Goal: Task Accomplishment & Management: Use online tool/utility

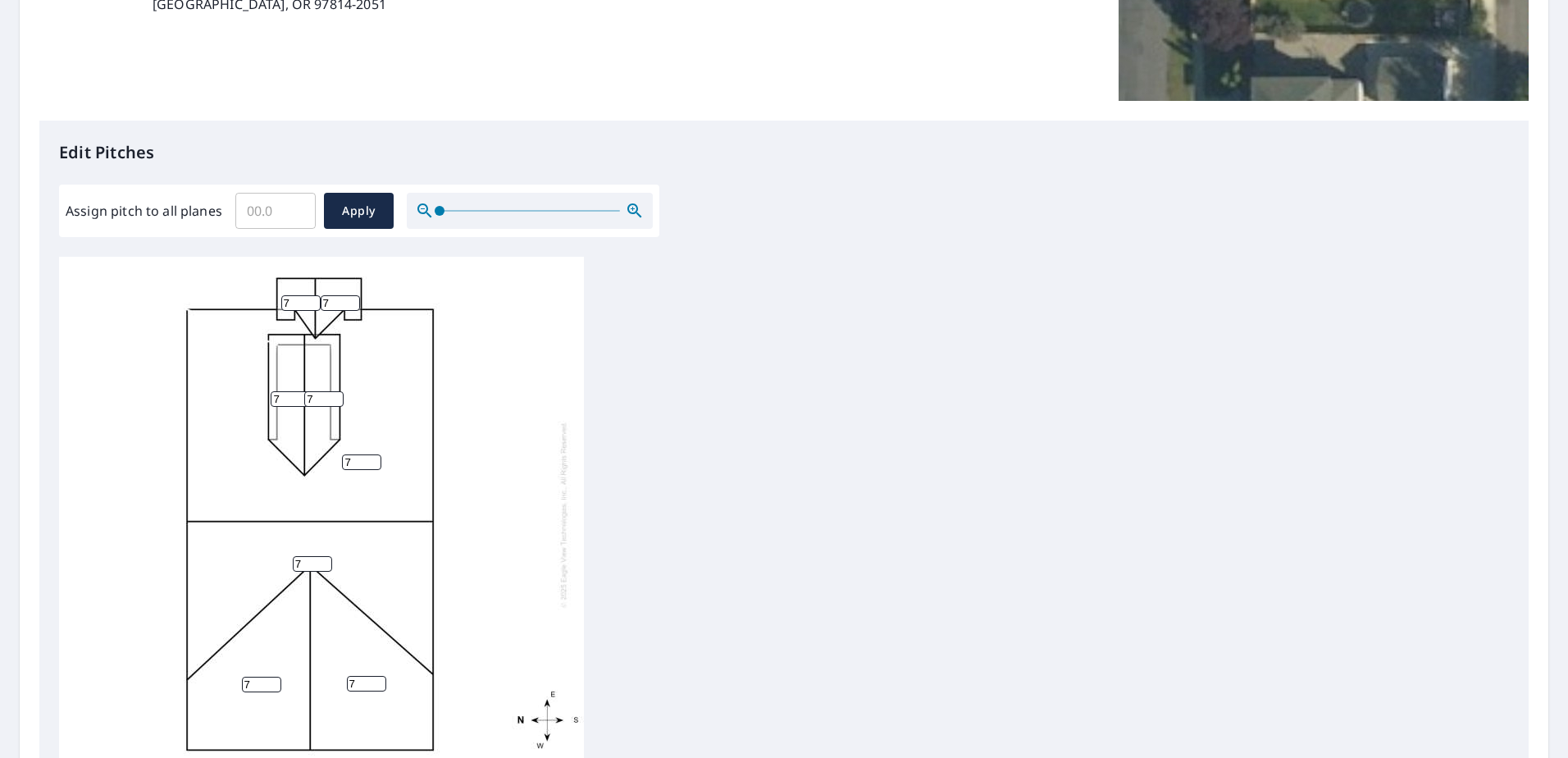
scroll to position [328, 0]
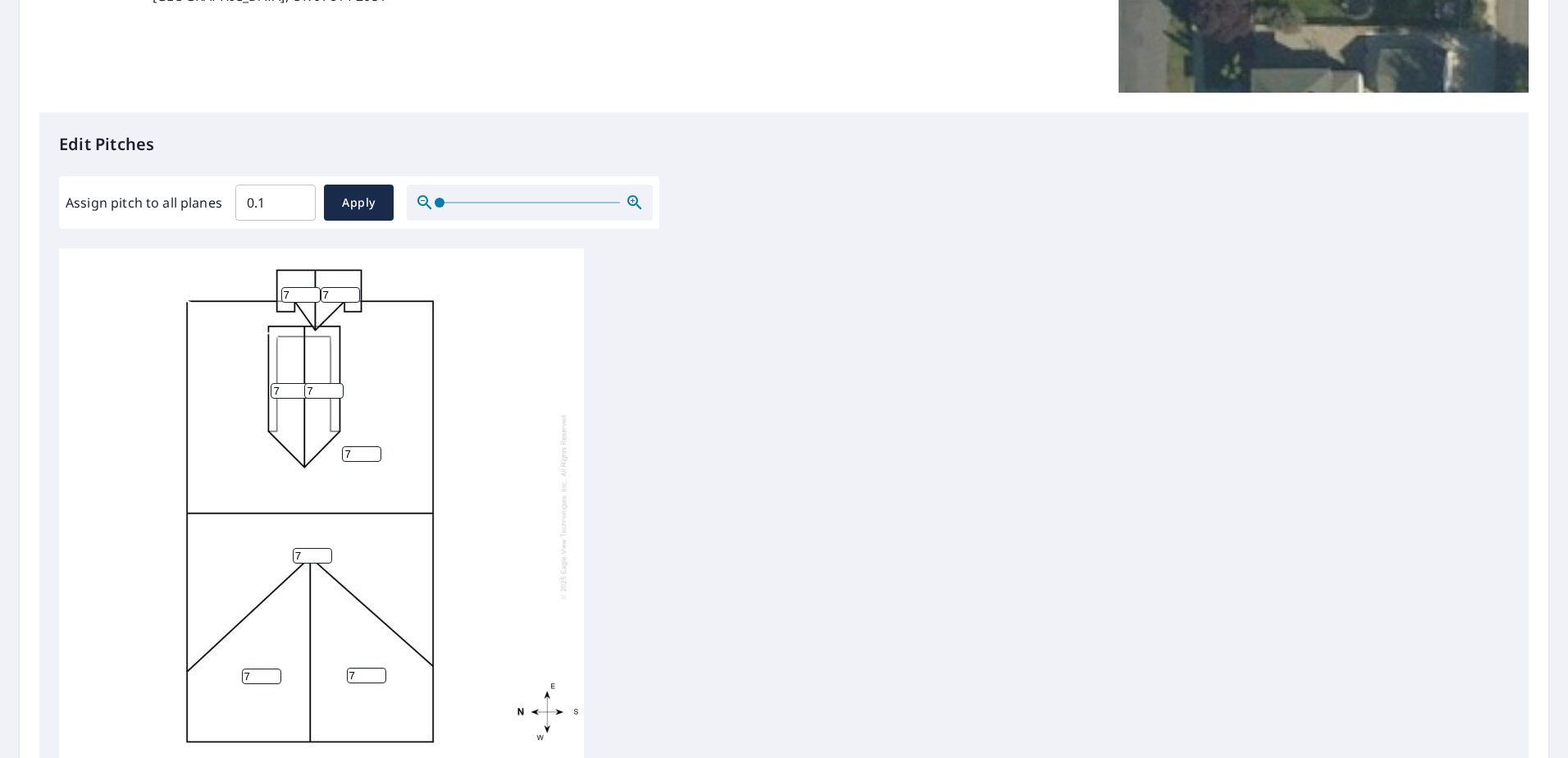
click at [296, 196] on input "0.1" at bounding box center [276, 202] width 81 height 46
click at [296, 196] on input "0.2" at bounding box center [276, 202] width 81 height 46
click at [296, 196] on input "0.3" at bounding box center [276, 202] width 81 height 46
drag, startPoint x: 272, startPoint y: 202, endPoint x: 235, endPoint y: 202, distance: 37.0
click at [235, 202] on input "0.3" at bounding box center [276, 202] width 81 height 46
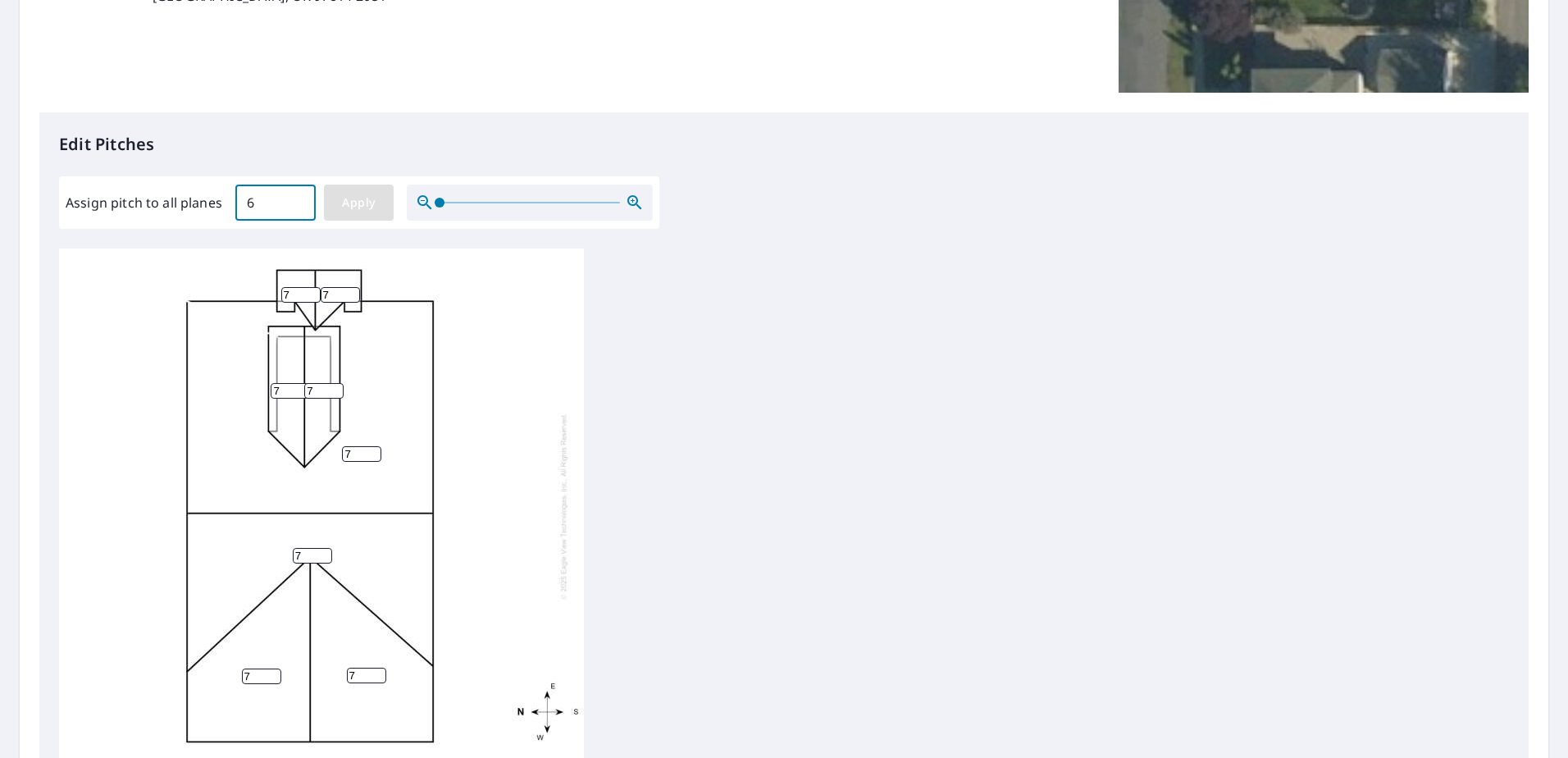
type input "6"
click at [370, 198] on span "Apply" at bounding box center [358, 202] width 44 height 21
type input "6"
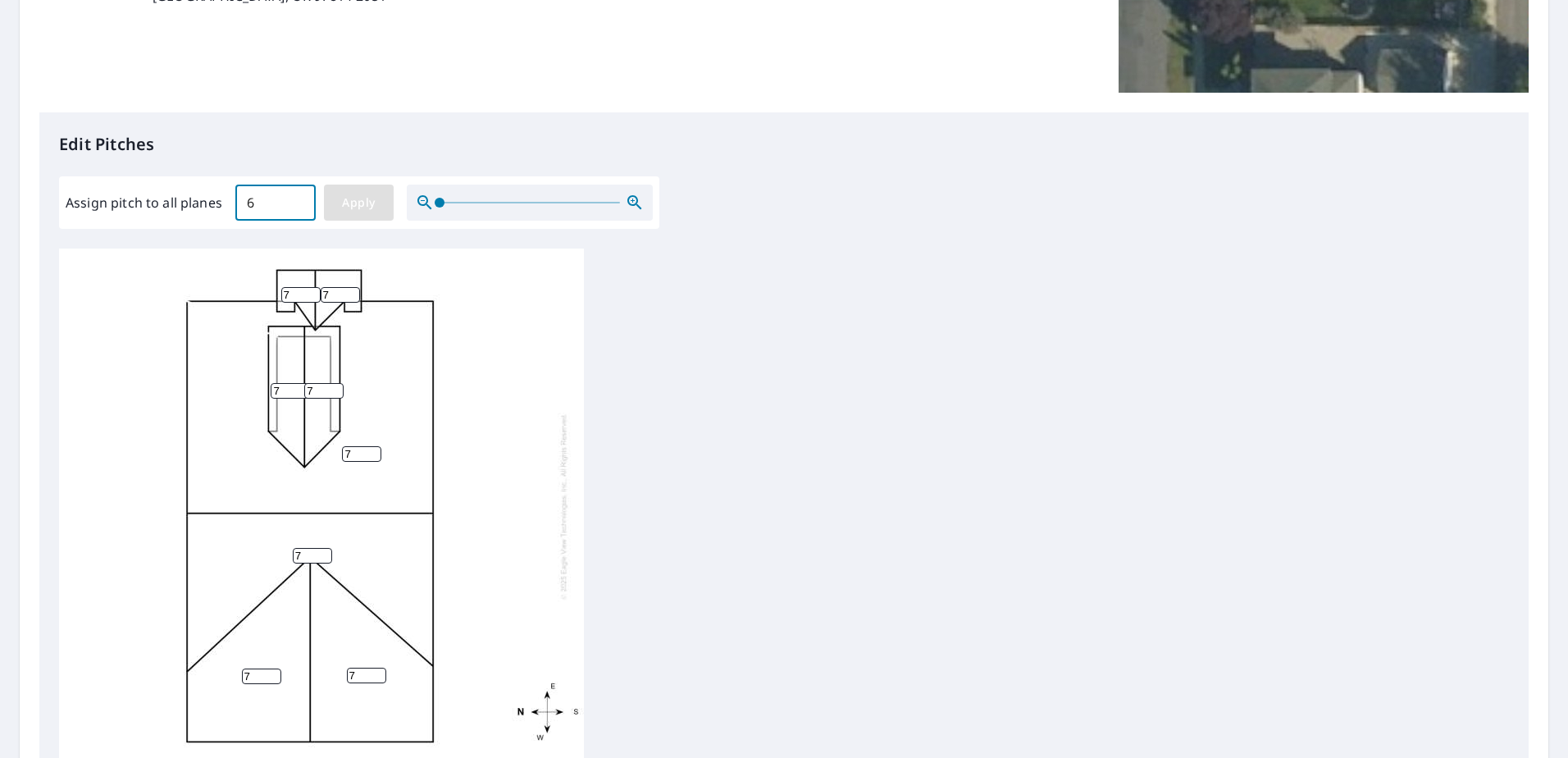
type input "6"
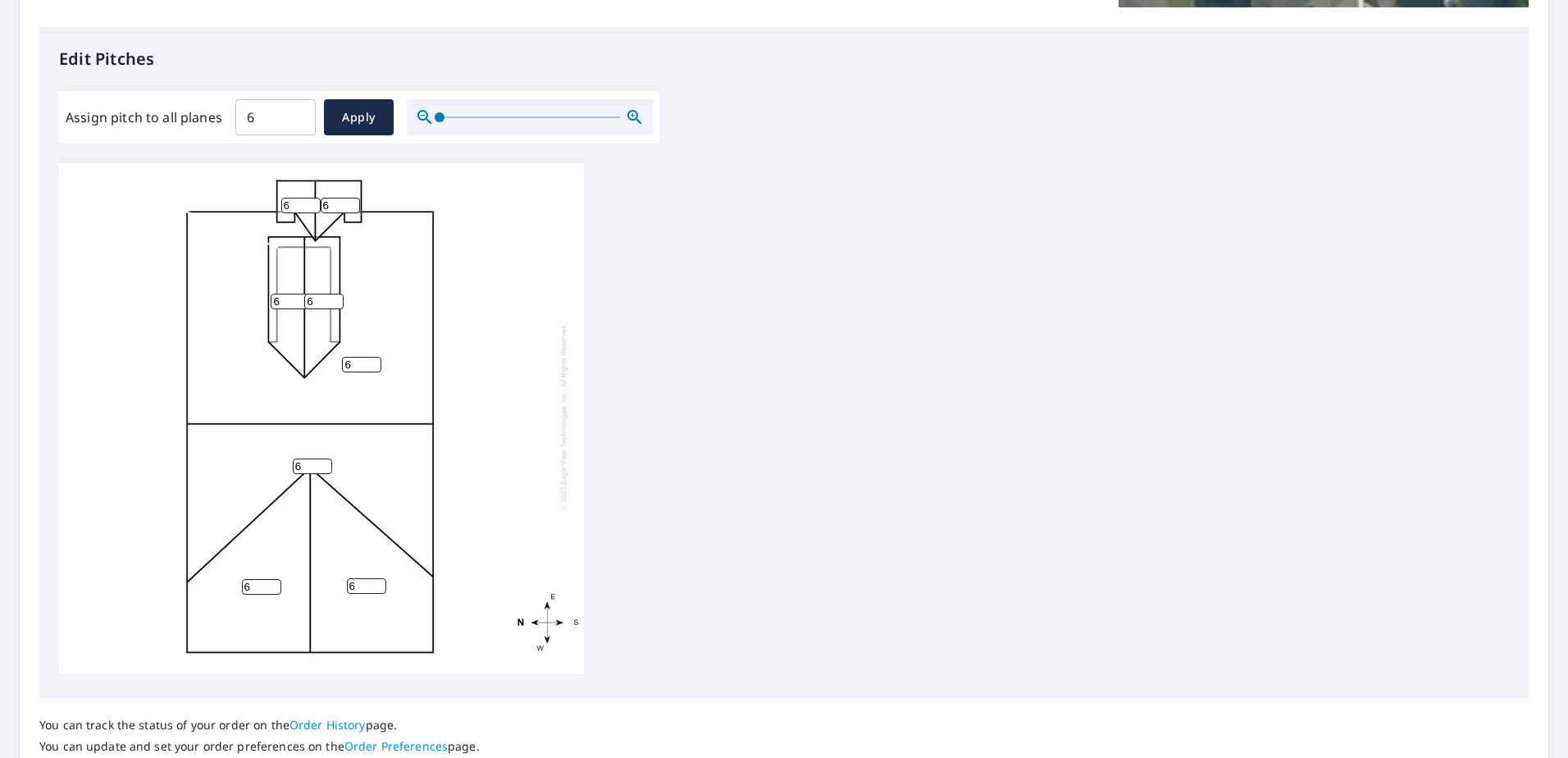
scroll to position [541, 0]
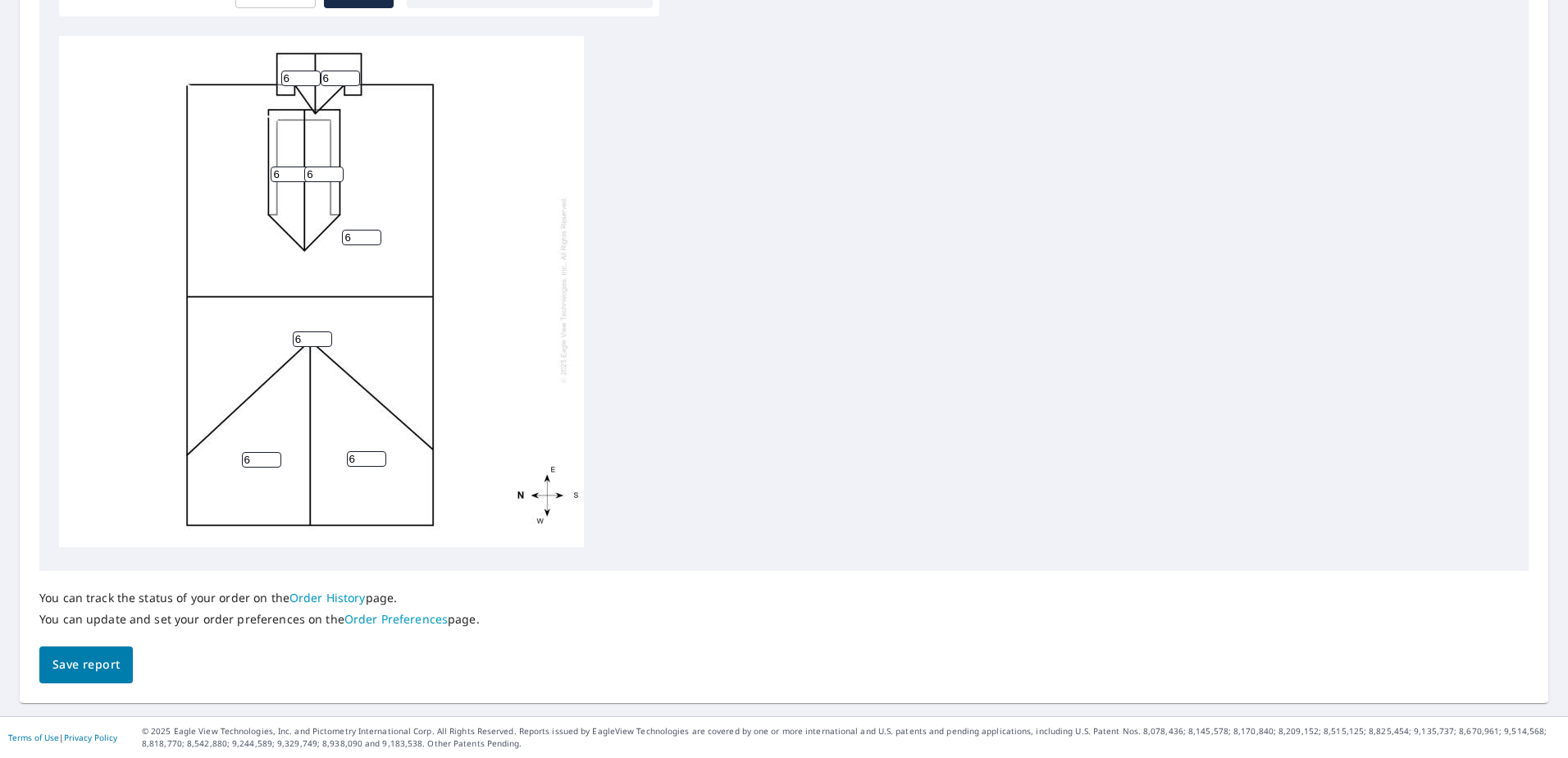
click at [94, 666] on span "Save report" at bounding box center [86, 664] width 67 height 21
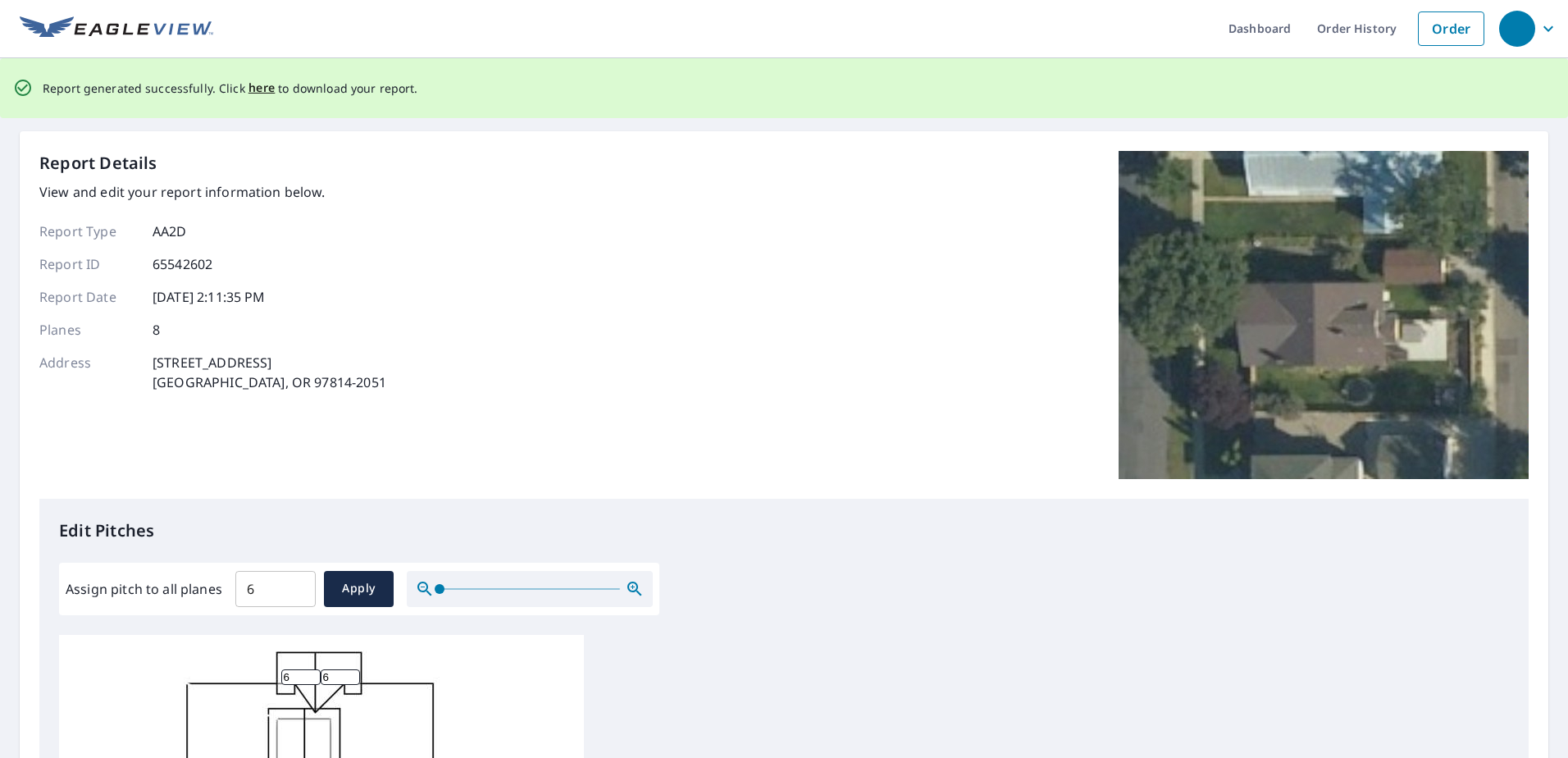
scroll to position [0, 0]
click at [250, 90] on span "here" at bounding box center [262, 90] width 27 height 21
